Goal: Information Seeking & Learning: Check status

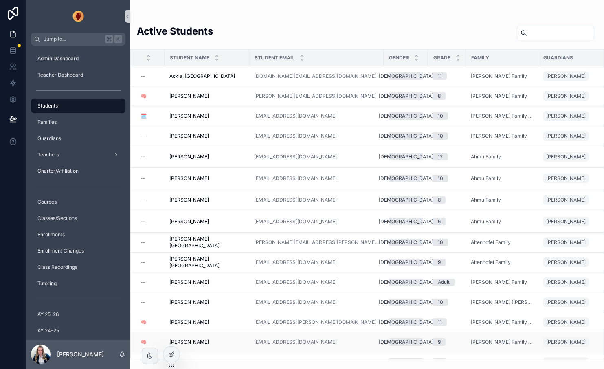
scroll to position [130, 0]
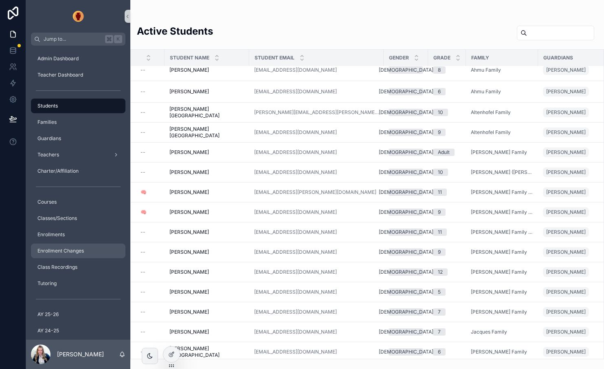
click at [82, 249] on span "Enrollment Changes" at bounding box center [60, 251] width 46 height 7
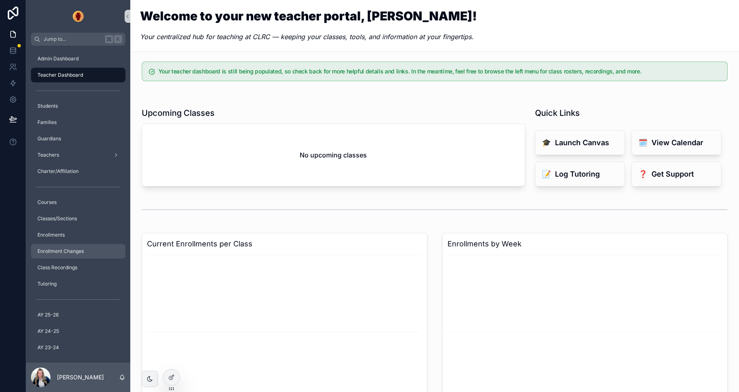
click at [55, 211] on div "Enrollment Changes" at bounding box center [78, 250] width 85 height 13
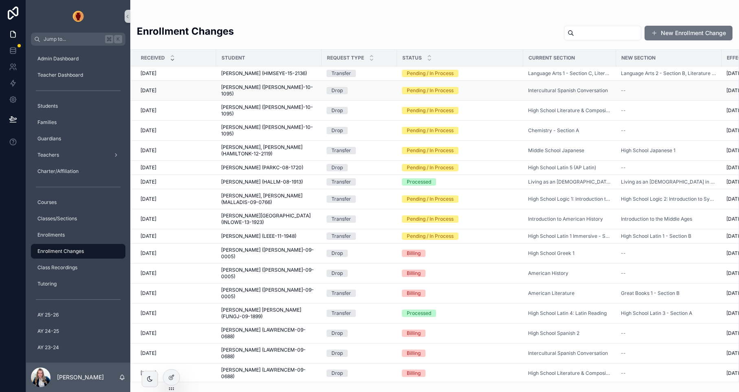
click at [422, 90] on div "Pending / In Process" at bounding box center [430, 90] width 47 height 7
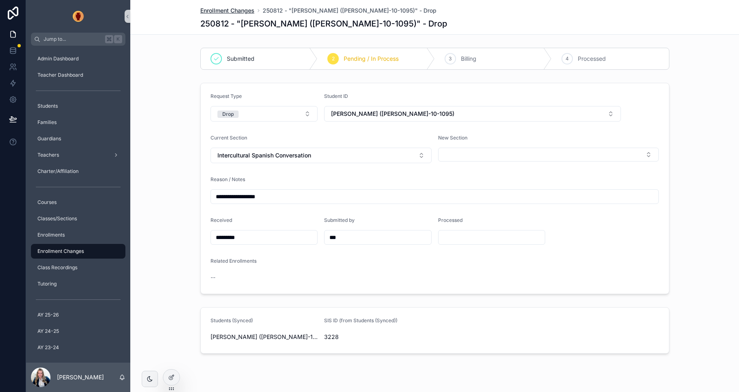
click at [240, 10] on span "Enrollment Changes" at bounding box center [227, 11] width 54 height 8
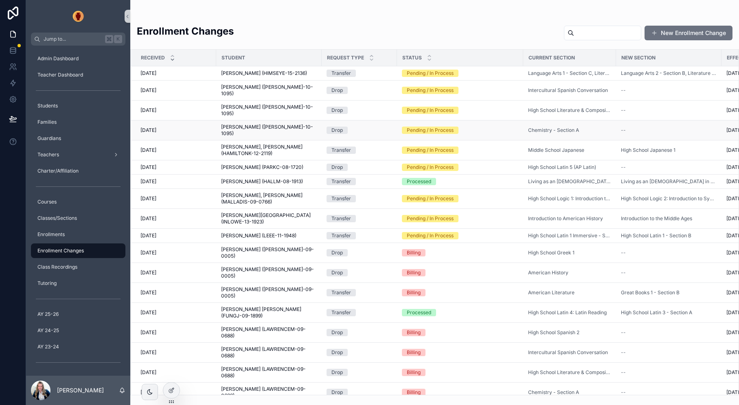
click at [238, 124] on span "[PERSON_NAME] ([PERSON_NAME]-10-1095)" at bounding box center [269, 130] width 96 height 13
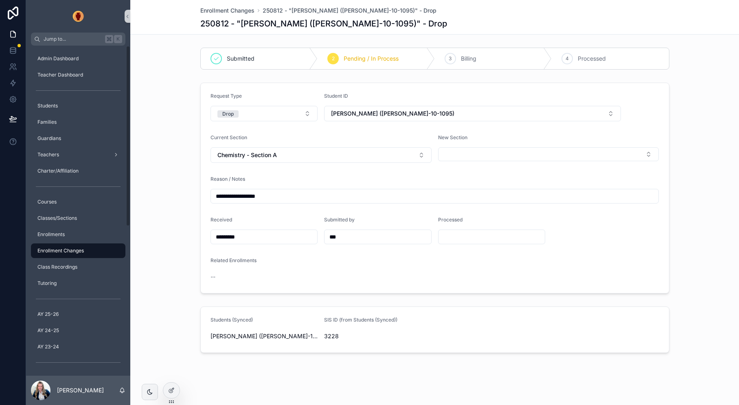
click at [77, 211] on span "Enrollment Changes" at bounding box center [60, 251] width 46 height 7
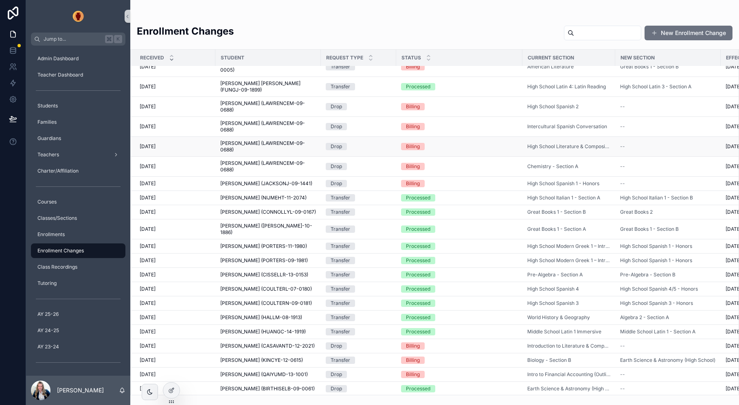
scroll to position [215, 1]
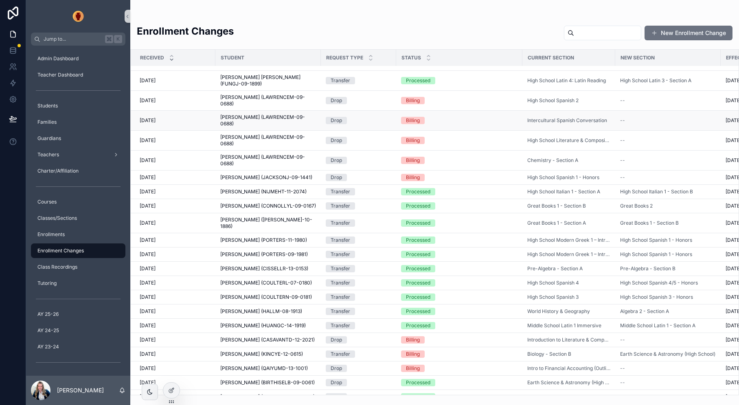
click at [261, 114] on span "[PERSON_NAME] (LAWRENCEM-09-0688)" at bounding box center [268, 120] width 96 height 13
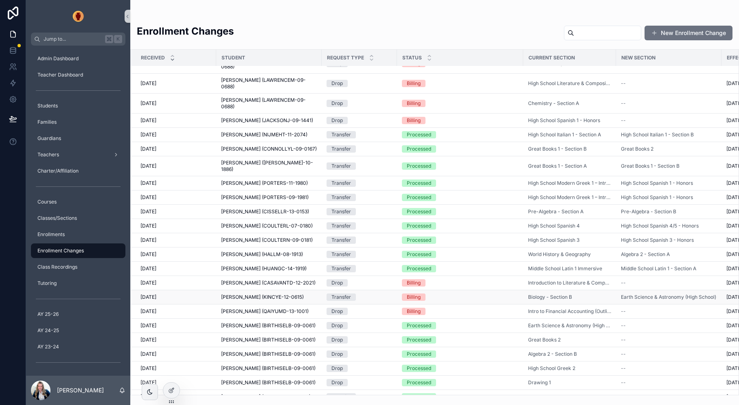
scroll to position [271, 0]
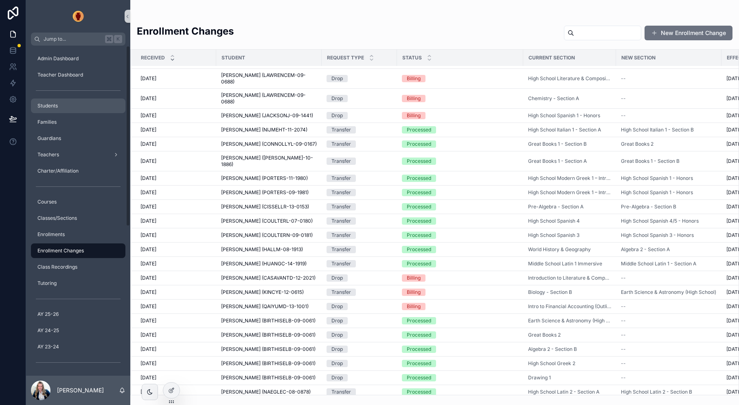
click at [53, 106] on span "Students" at bounding box center [47, 106] width 20 height 7
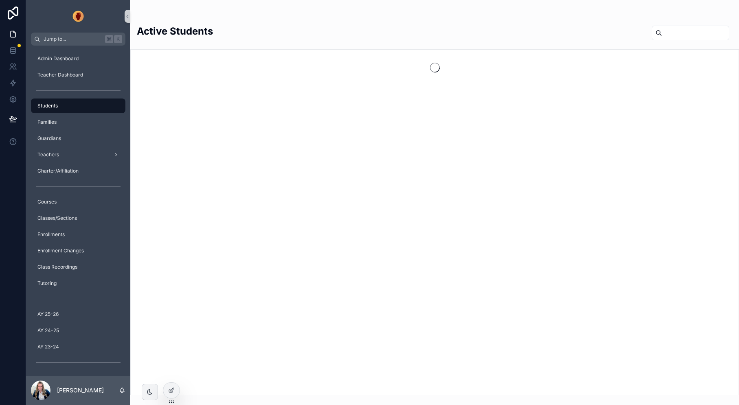
click at [546, 36] on input "scrollable content" at bounding box center [695, 32] width 67 height 11
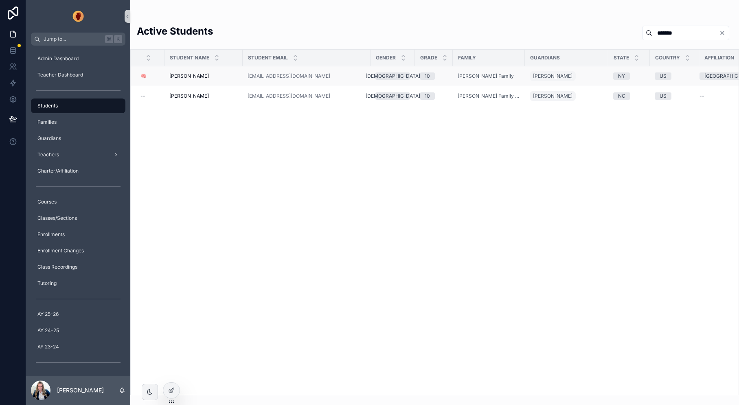
type input "*******"
click at [191, 76] on span "[PERSON_NAME]" at bounding box center [189, 76] width 40 height 7
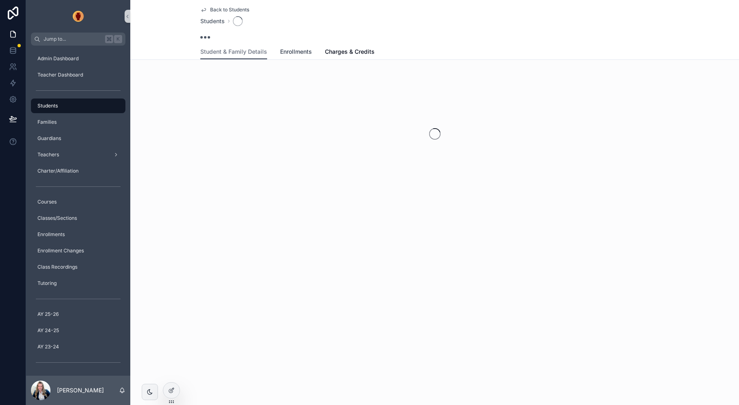
click at [303, 48] on span "Enrollments" at bounding box center [296, 52] width 32 height 8
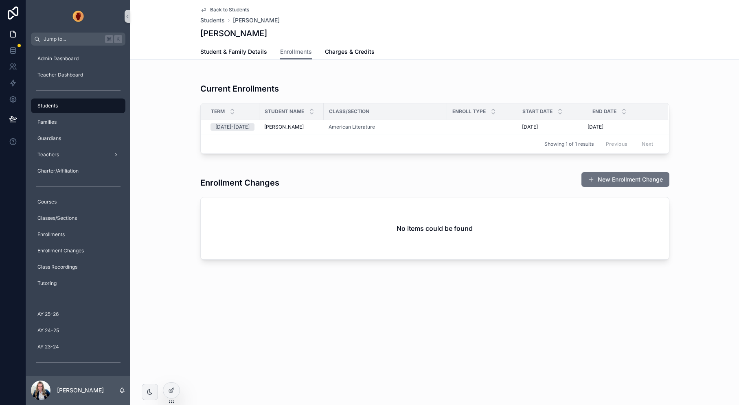
click at [182, 211] on div "Back to Students Students [PERSON_NAME] [PERSON_NAME] Enrollments Student & Fam…" at bounding box center [434, 157] width 609 height 315
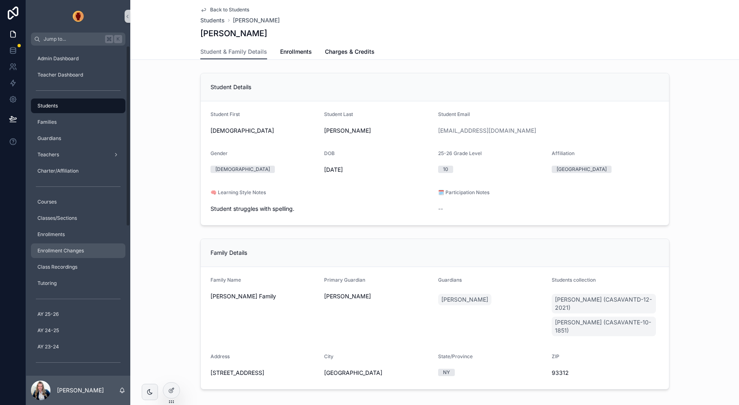
click at [64, 211] on span "Enrollment Changes" at bounding box center [60, 251] width 46 height 7
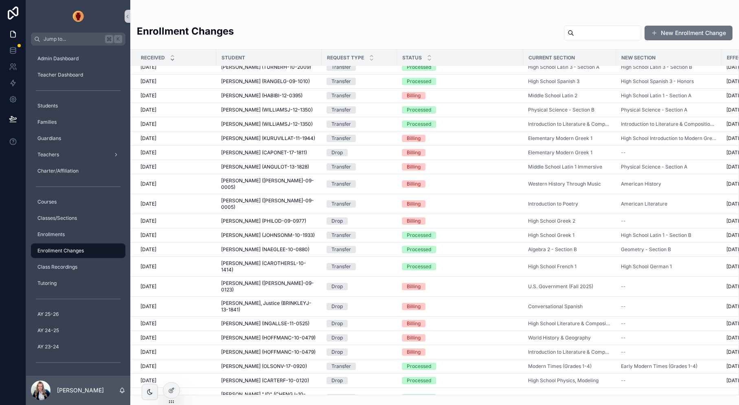
scroll to position [619, 0]
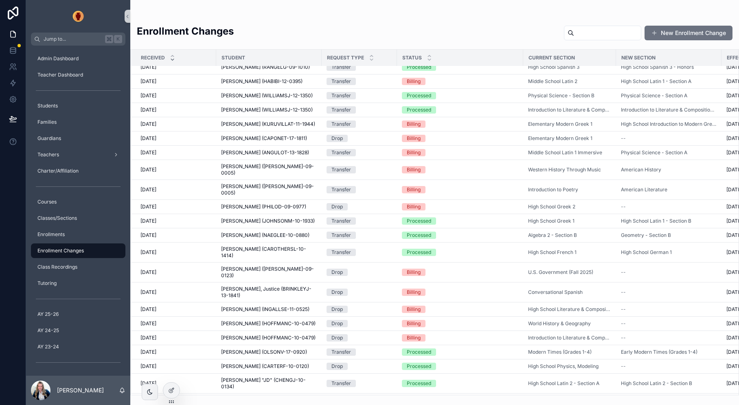
click at [286, 211] on span "[PERSON_NAME] (HOFFMANC-10-0479)" at bounding box center [268, 324] width 95 height 7
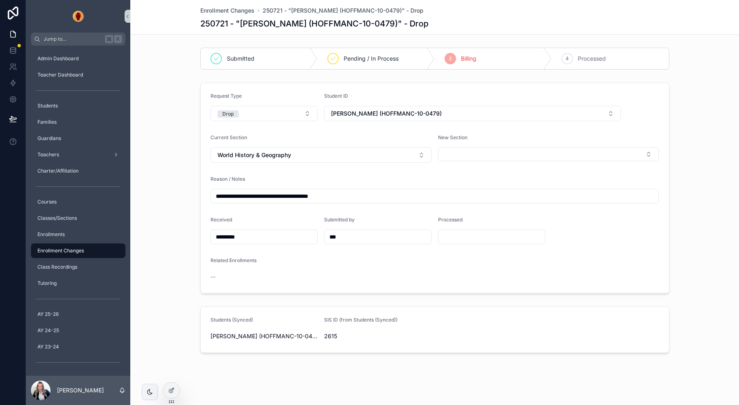
click at [233, 211] on span "[PERSON_NAME] (HOFFMANC-10-0479)" at bounding box center [265, 336] width 108 height 8
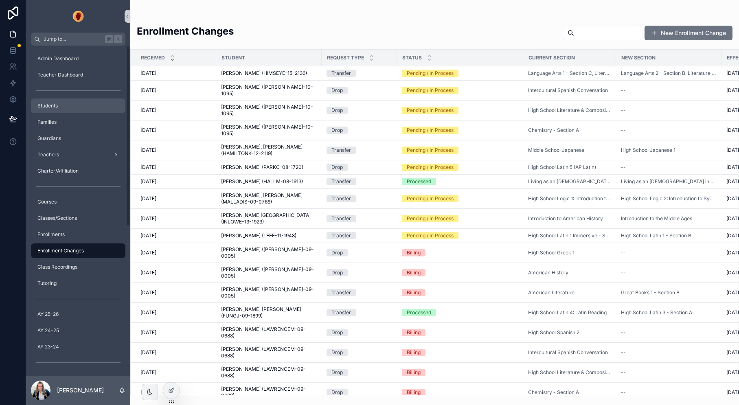
click at [40, 108] on span "Students" at bounding box center [47, 106] width 20 height 7
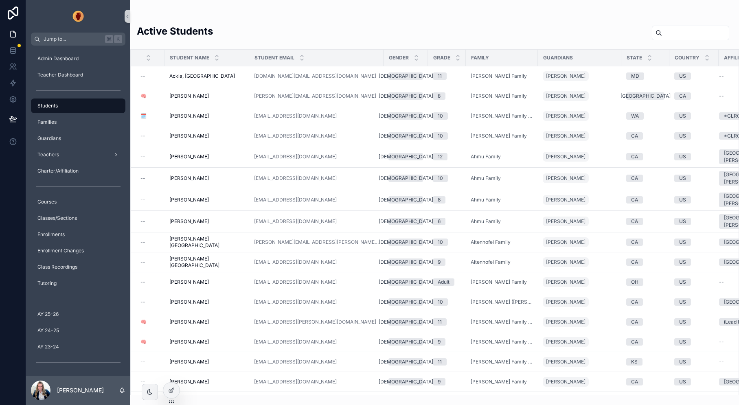
click at [546, 30] on icon "scrollable content" at bounding box center [659, 33] width 7 height 7
click at [546, 30] on input "scrollable content" at bounding box center [695, 32] width 67 height 11
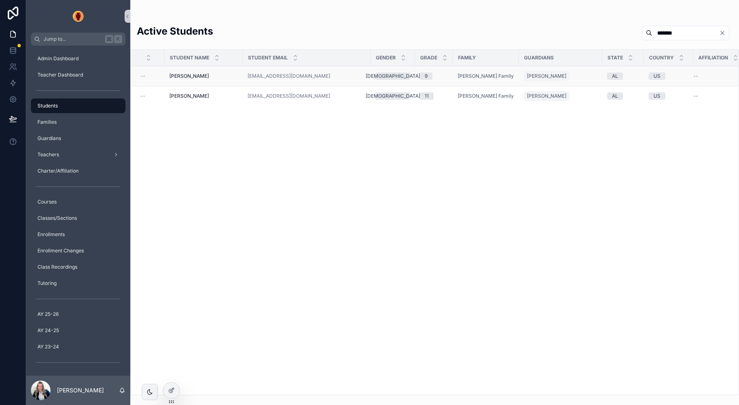
type input "*******"
click at [198, 76] on span "[PERSON_NAME]" at bounding box center [189, 76] width 40 height 7
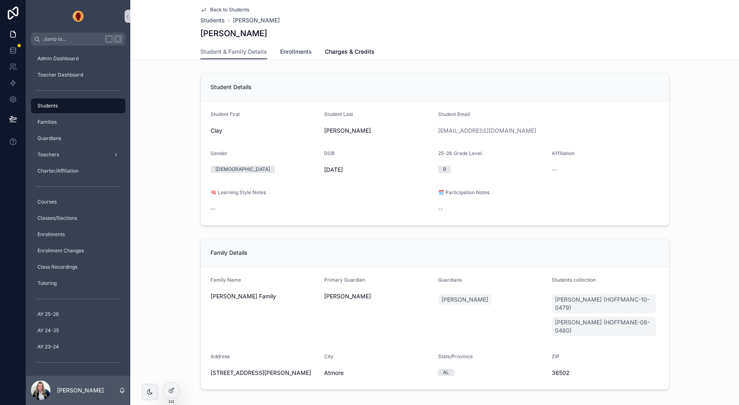
click at [290, 54] on span "Enrollments" at bounding box center [296, 52] width 32 height 8
click at [546, 211] on span "[PERSON_NAME] (HOFFMANE-08-0480)" at bounding box center [604, 327] width 98 height 16
click at [306, 51] on span "Enrollments" at bounding box center [296, 52] width 32 height 8
